Goal: Information Seeking & Learning: Learn about a topic

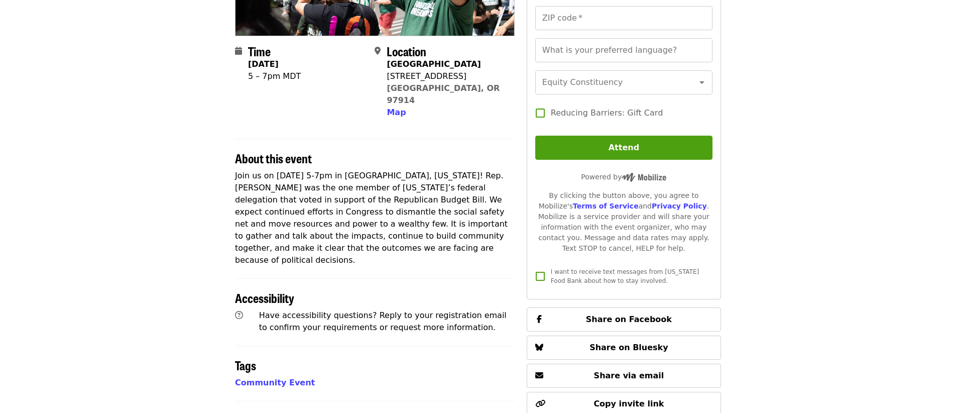
scroll to position [202, 0]
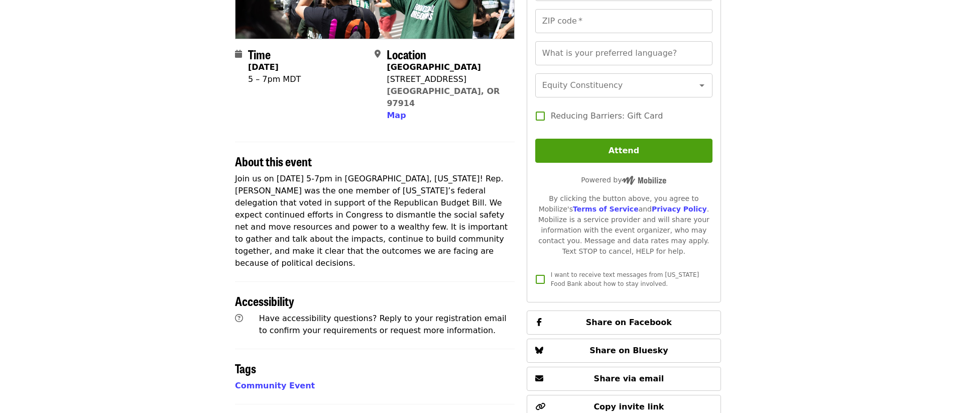
click at [413, 206] on p "Join us on [DATE] 5-7pm in [GEOGRAPHIC_DATA], [US_STATE]! Rep. [PERSON_NAME] wa…" at bounding box center [375, 221] width 280 height 96
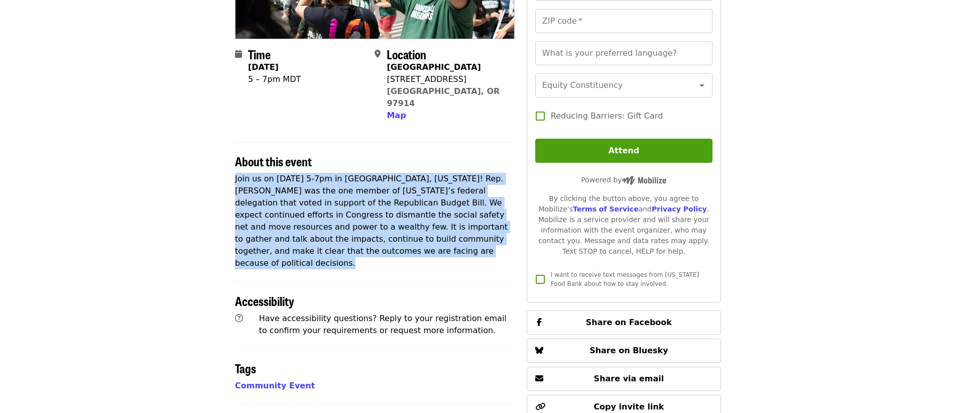
click at [413, 206] on p "Join us on [DATE] 5-7pm in [GEOGRAPHIC_DATA], [US_STATE]! Rep. [PERSON_NAME] wa…" at bounding box center [375, 221] width 280 height 96
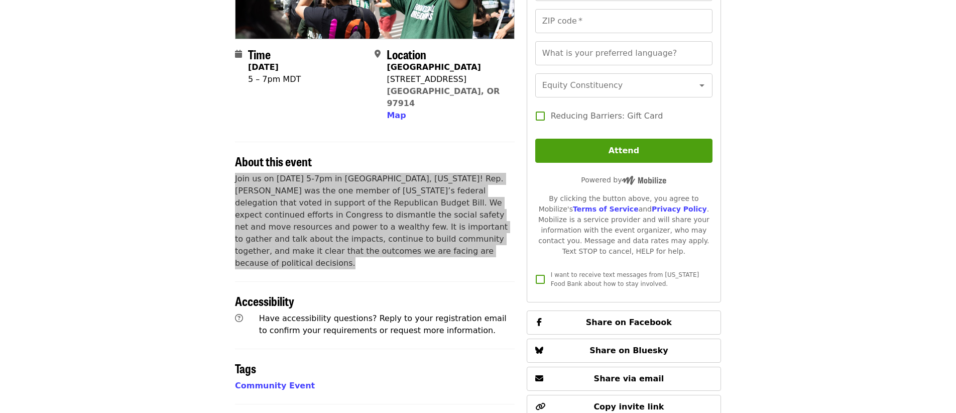
copy p "Join us on [DATE] 5-7pm in [GEOGRAPHIC_DATA], [US_STATE]! Rep. [PERSON_NAME] wa…"
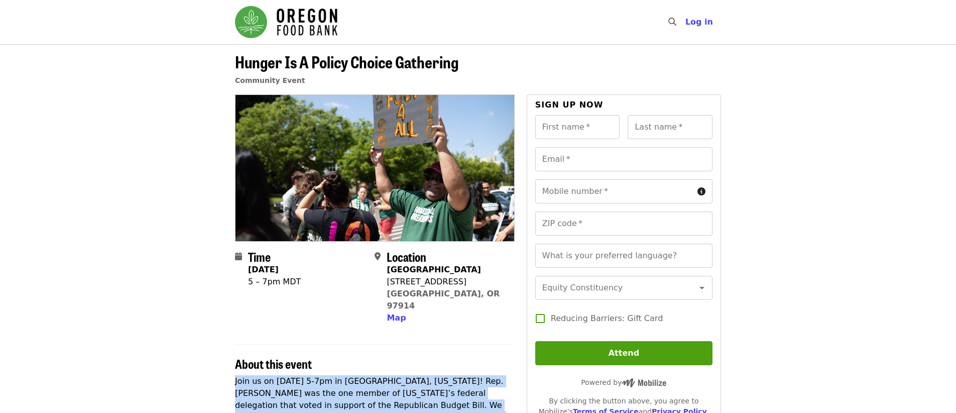
click at [290, 63] on span "Hunger Is A Policy Choice Gathering" at bounding box center [346, 62] width 223 height 24
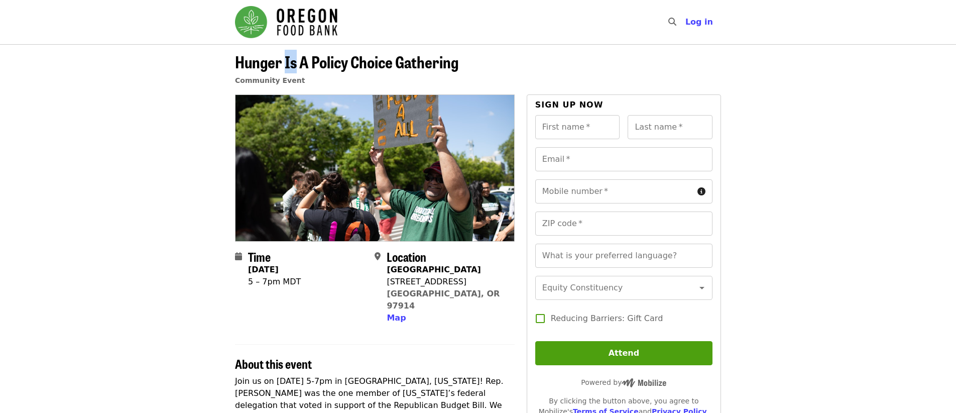
click at [290, 63] on span "Hunger Is A Policy Choice Gathering" at bounding box center [346, 62] width 223 height 24
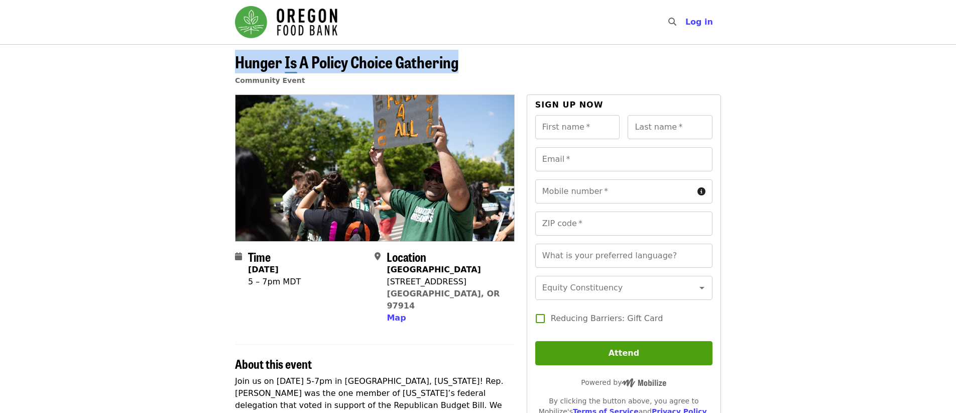
click at [290, 63] on span "Hunger Is A Policy Choice Gathering" at bounding box center [346, 62] width 223 height 24
copy span "Hunger Is A Policy Choice Gathering"
